Goal: Information Seeking & Learning: Check status

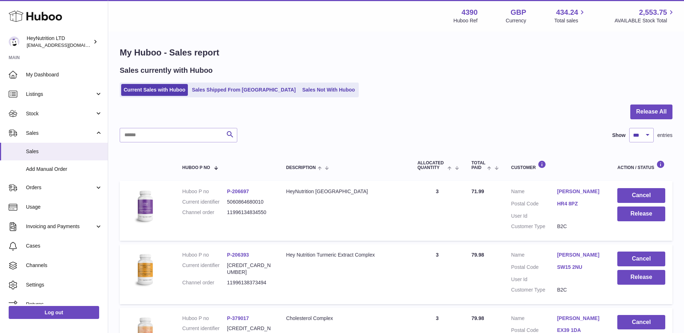
select select "***"
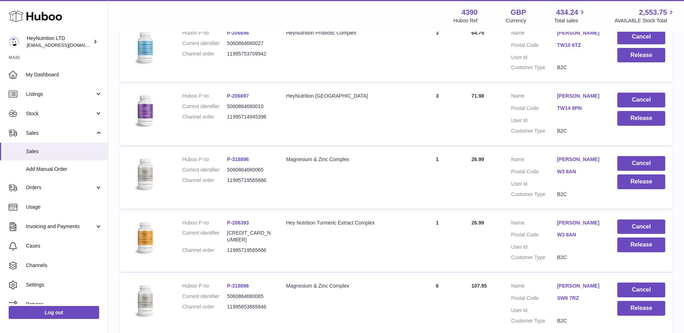
scroll to position [6278, 0]
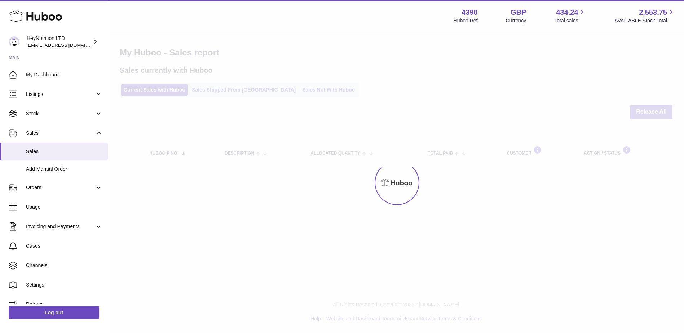
select select "***"
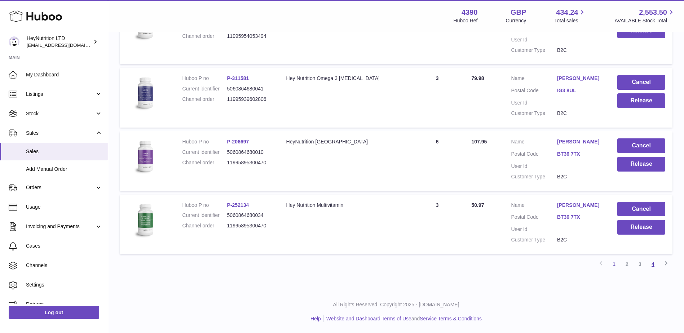
click at [653, 263] on link "4" at bounding box center [652, 264] width 13 height 13
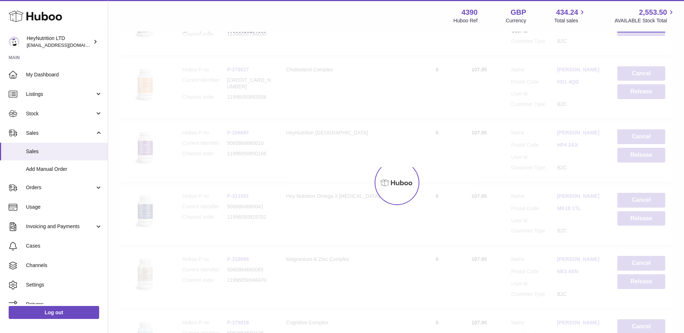
scroll to position [32, 0]
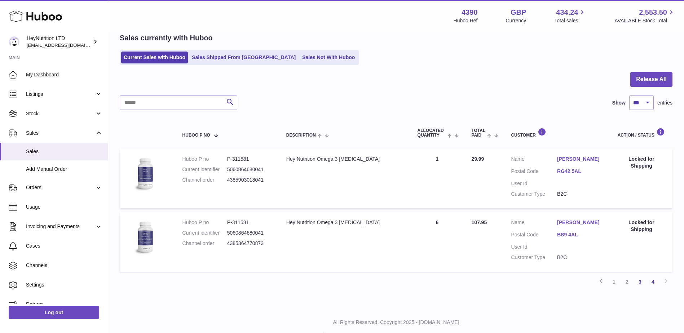
click at [639, 283] on link "3" at bounding box center [639, 281] width 13 height 13
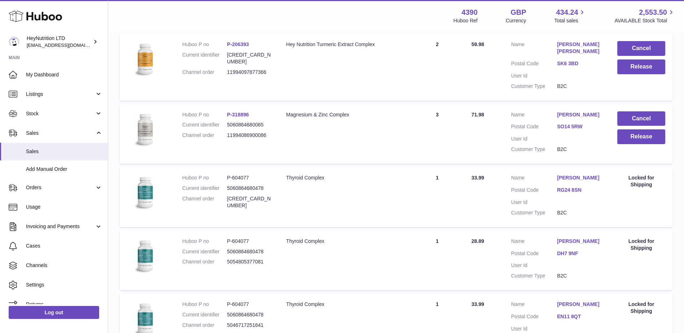
scroll to position [6292, 0]
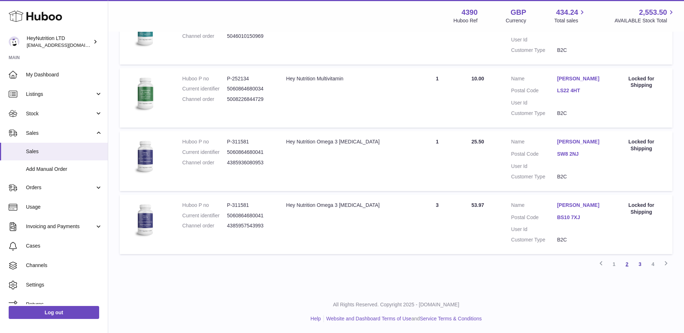
click at [623, 267] on link "2" at bounding box center [626, 264] width 13 height 13
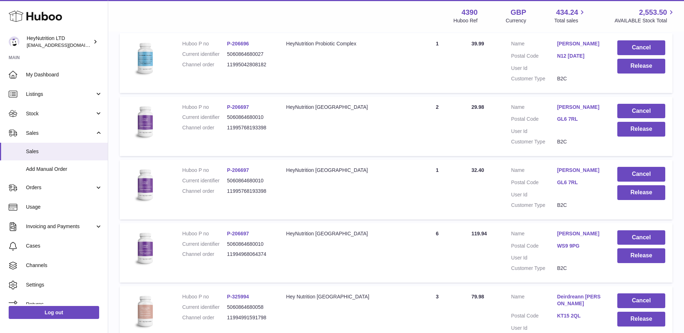
scroll to position [6326, 0]
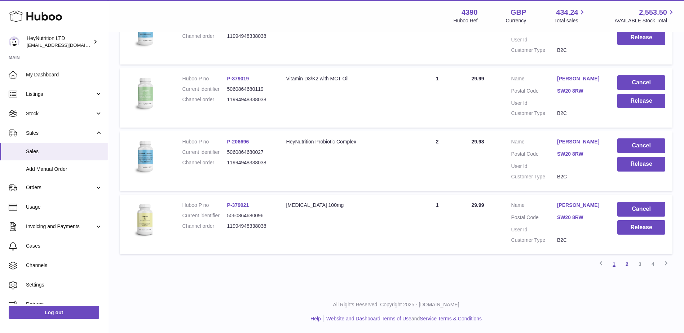
click at [616, 266] on link "1" at bounding box center [613, 264] width 13 height 13
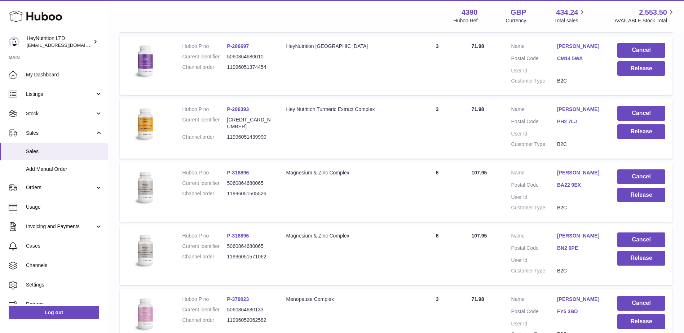
scroll to position [6333, 0]
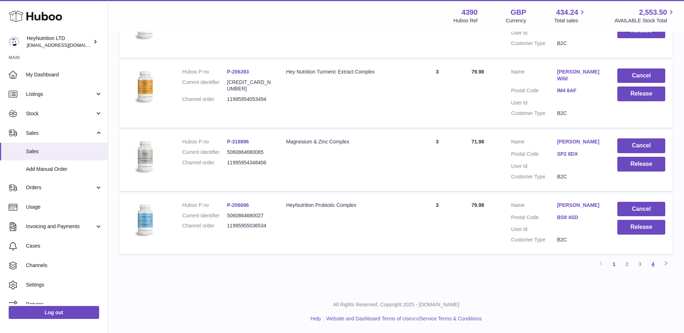
click at [653, 267] on link "4" at bounding box center [652, 264] width 13 height 13
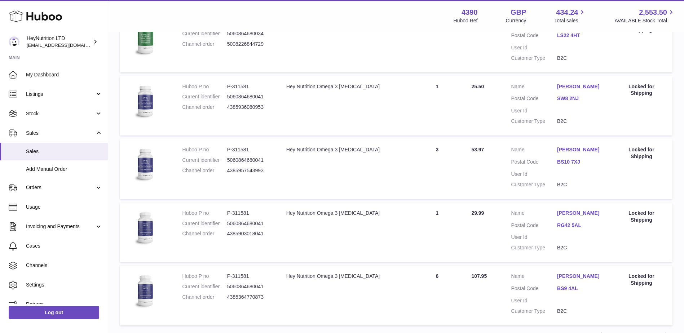
scroll to position [303, 0]
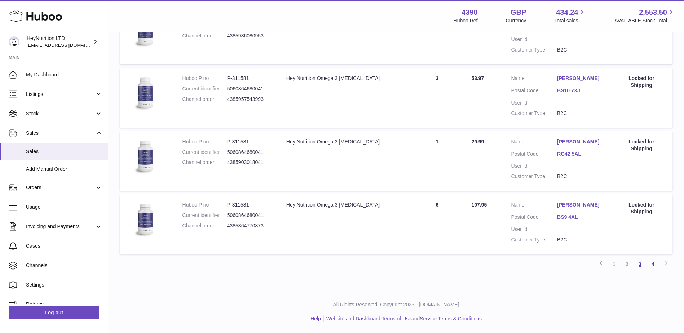
click at [641, 263] on link "3" at bounding box center [639, 264] width 13 height 13
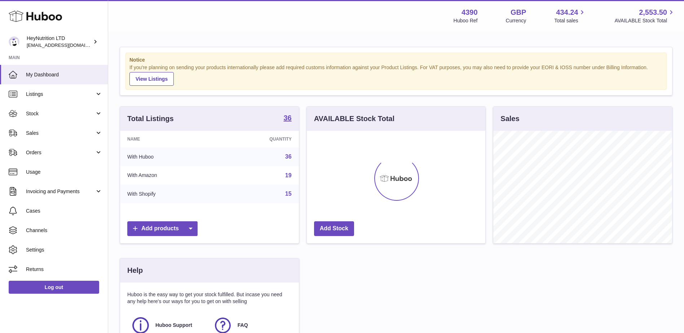
scroll to position [112, 178]
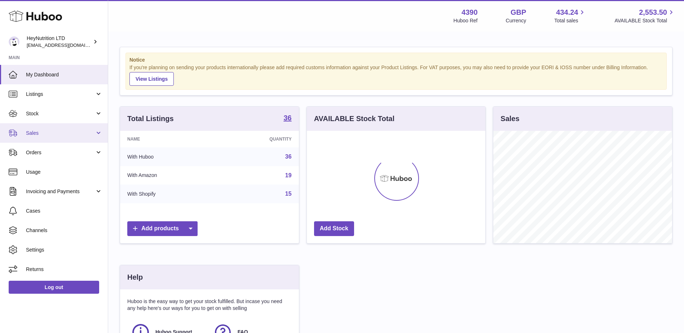
click at [52, 134] on span "Sales" at bounding box center [60, 133] width 69 height 7
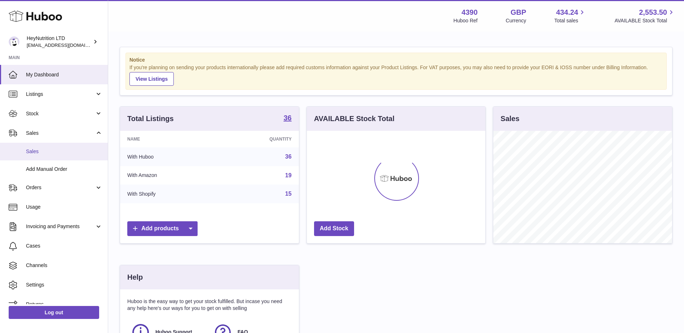
click at [42, 154] on span "Sales" at bounding box center [64, 151] width 76 height 7
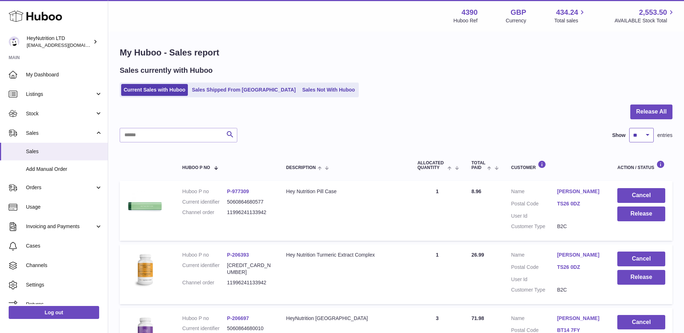
click at [629, 138] on select "** ** ** ***" at bounding box center [641, 135] width 25 height 14
select select "***"
click at [629, 128] on select "** ** ** ***" at bounding box center [641, 135] width 25 height 14
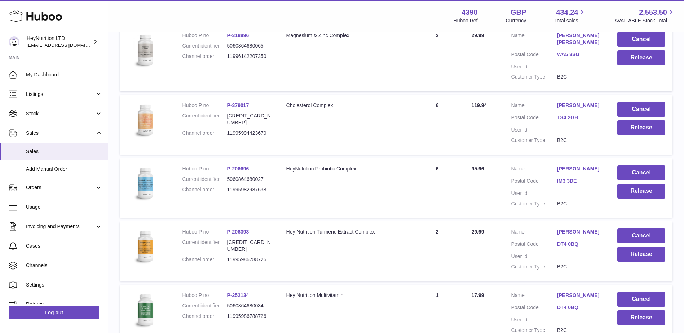
scroll to position [6333, 0]
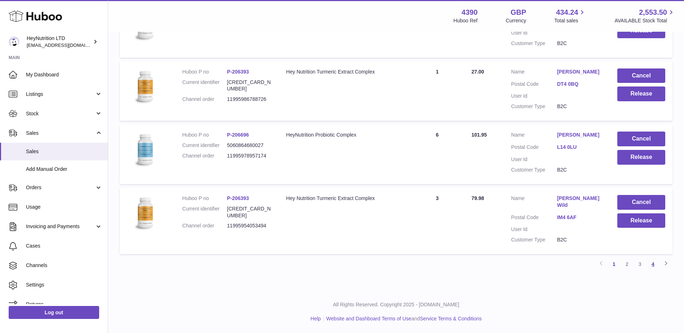
click at [650, 266] on link "4" at bounding box center [652, 264] width 13 height 13
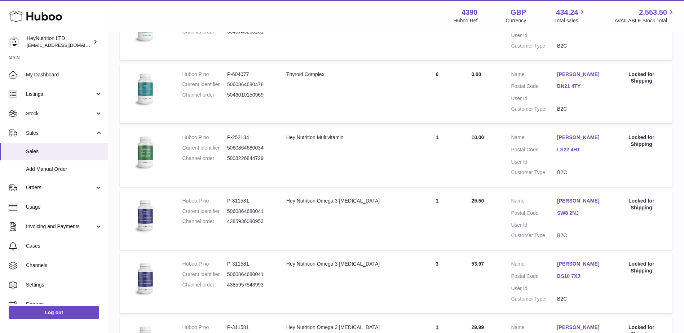
scroll to position [443, 0]
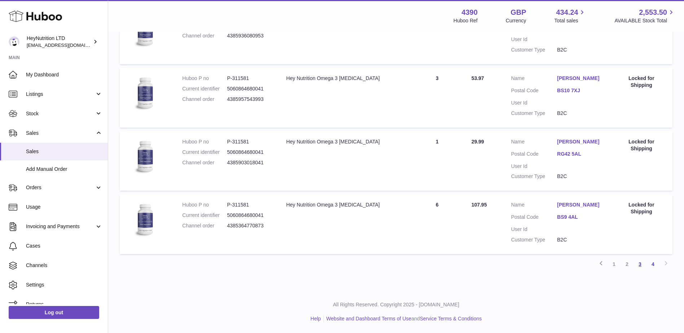
click at [636, 266] on link "3" at bounding box center [639, 264] width 13 height 13
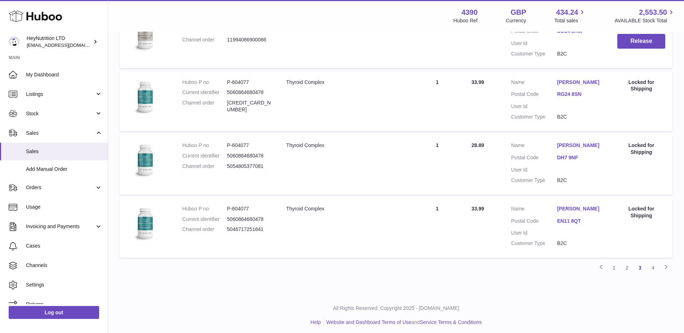
scroll to position [6278, 0]
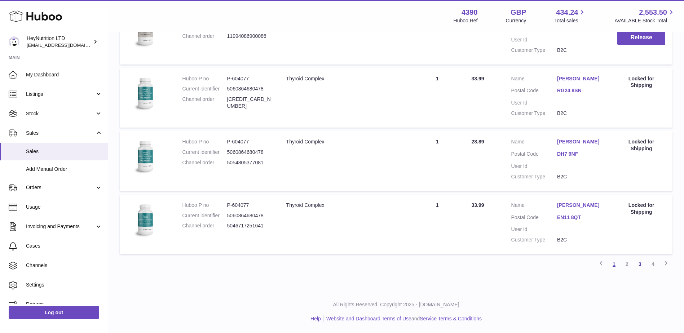
click at [614, 264] on link "1" at bounding box center [613, 264] width 13 height 13
